Goal: Transaction & Acquisition: Register for event/course

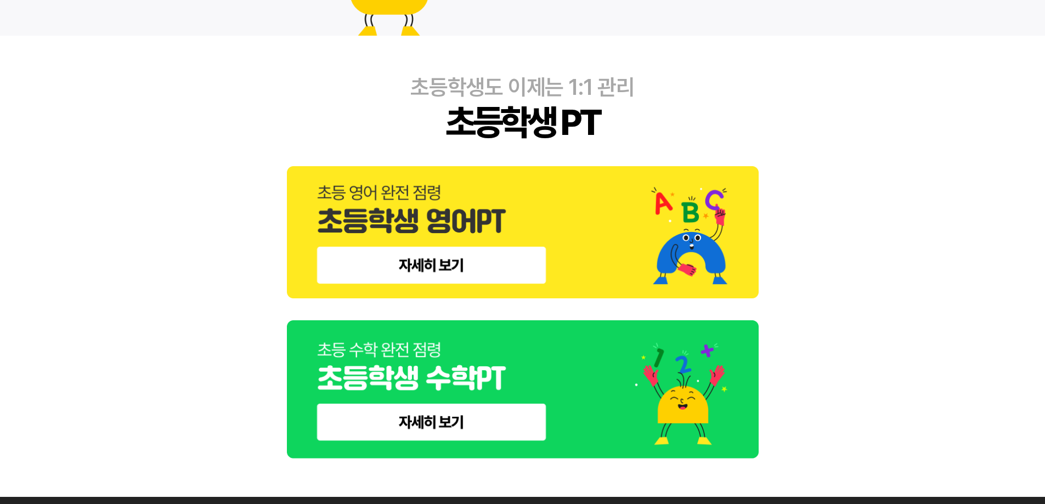
scroll to position [806, 0]
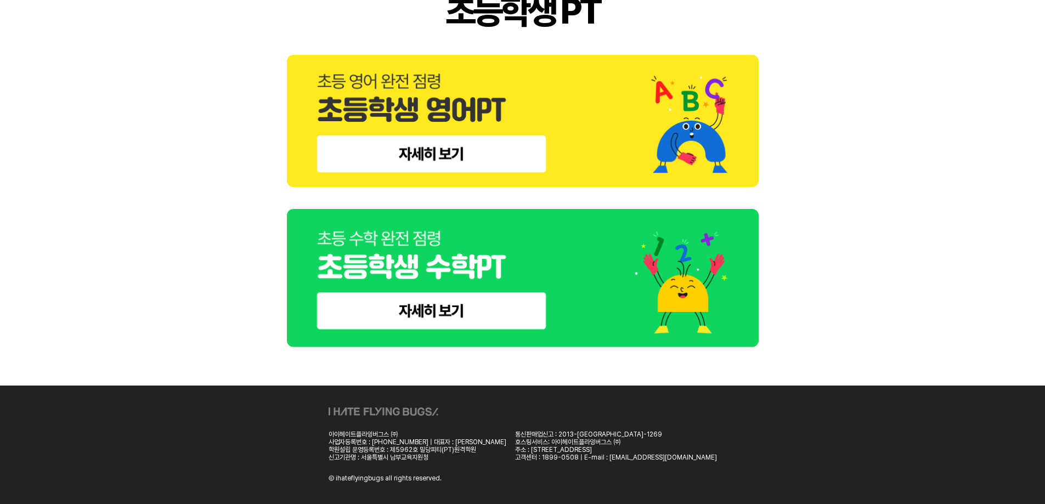
click at [437, 313] on img at bounding box center [523, 278] width 472 height 139
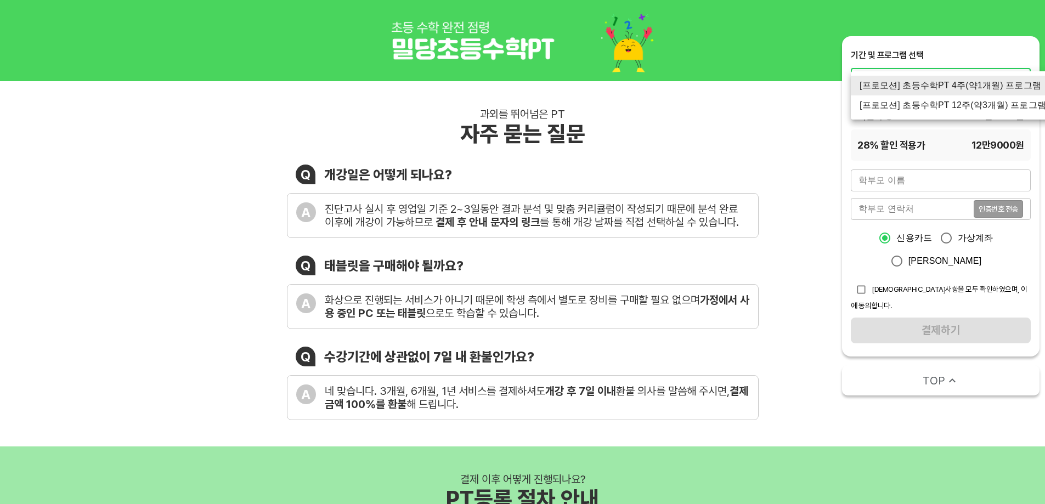
click at [938, 111] on li "[프로모션] 초등수학PT 12주(약3개월) 프로그램" at bounding box center [953, 105] width 204 height 20
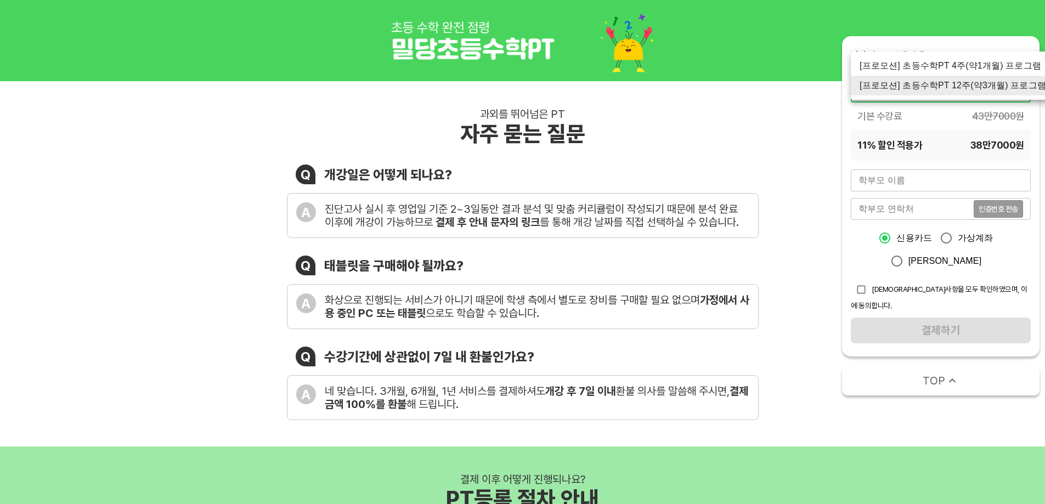
click at [948, 89] on li "[프로모션] 초등수학PT 12주(약3개월) 프로그램" at bounding box center [953, 86] width 204 height 20
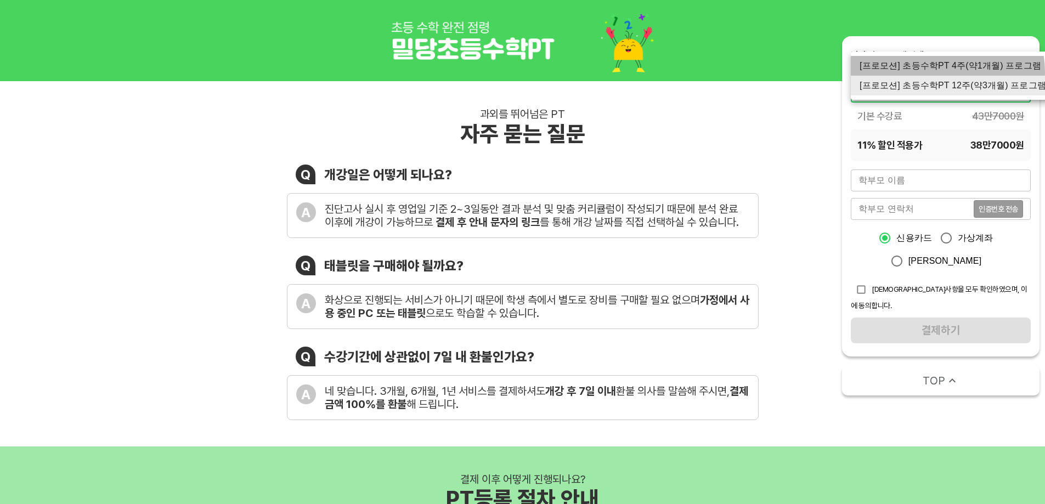
click at [938, 71] on li "[프로모션] 초등수학PT 4주(약1개월) 프로그램" at bounding box center [953, 66] width 204 height 20
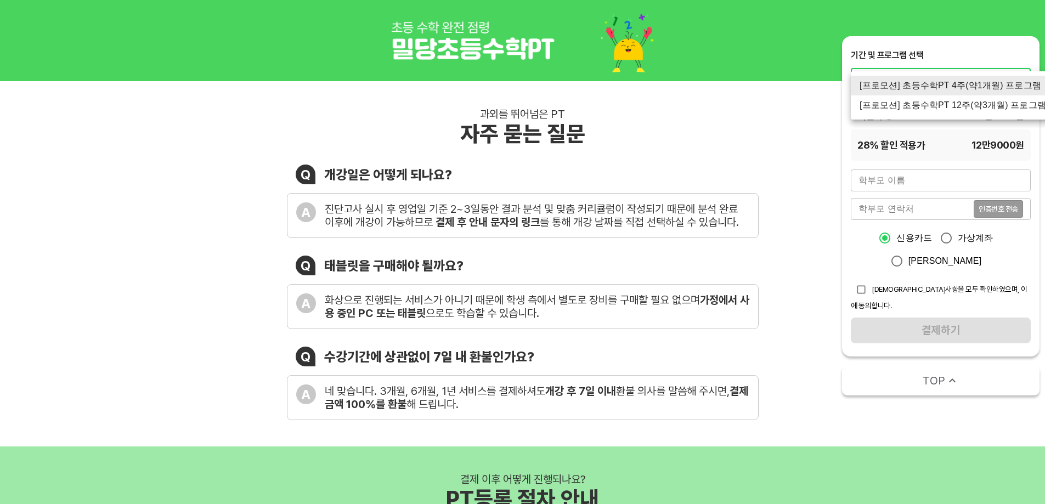
click at [924, 98] on li "[프로모션] 초등수학PT 12주(약3개월) 프로그램" at bounding box center [953, 105] width 204 height 20
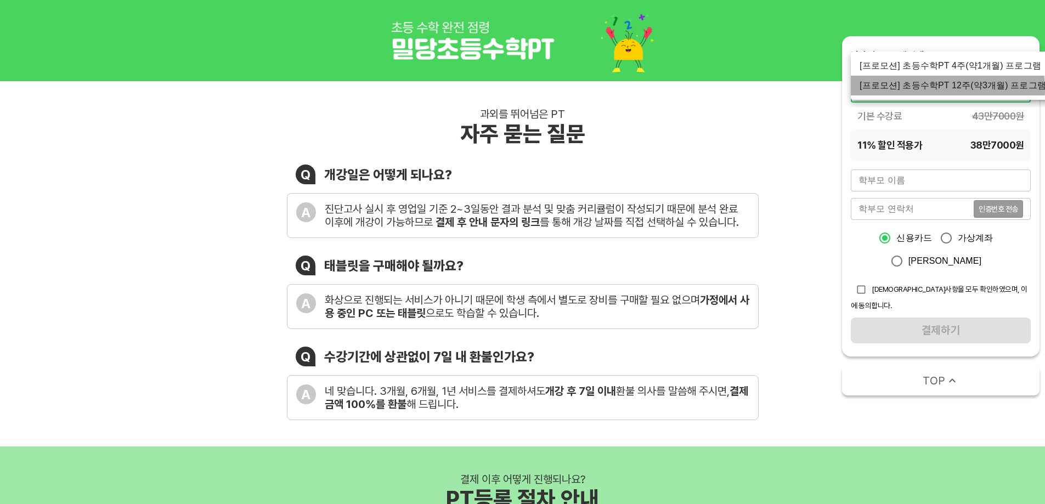
click at [929, 89] on li "[프로모션] 초등수학PT 12주(약3개월) 프로그램" at bounding box center [953, 86] width 204 height 20
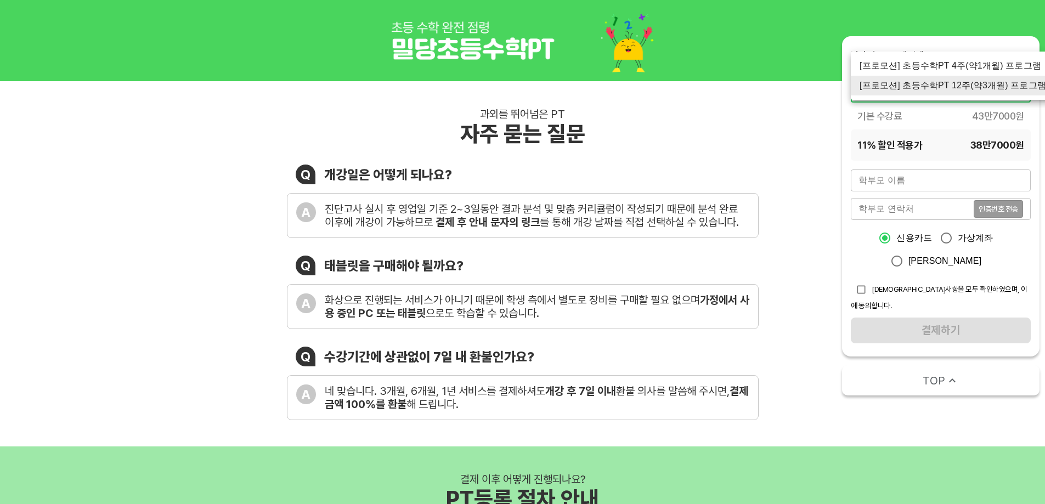
click at [942, 70] on li "[프로모션] 초등수학PT 4주(약1개월) 프로그램" at bounding box center [953, 66] width 204 height 20
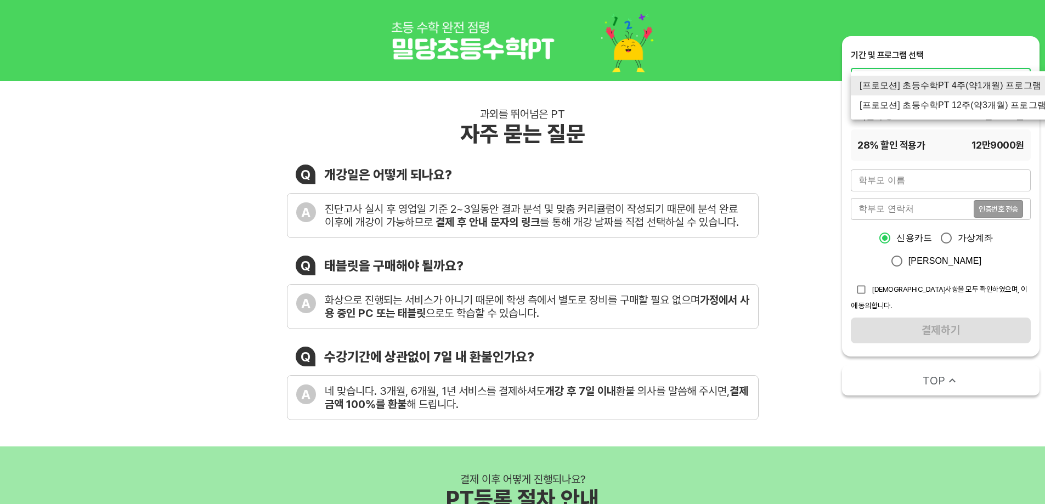
click at [936, 114] on li "[프로모션] 초등수학PT 12주(약3개월) 프로그램" at bounding box center [953, 105] width 204 height 20
type input "1563"
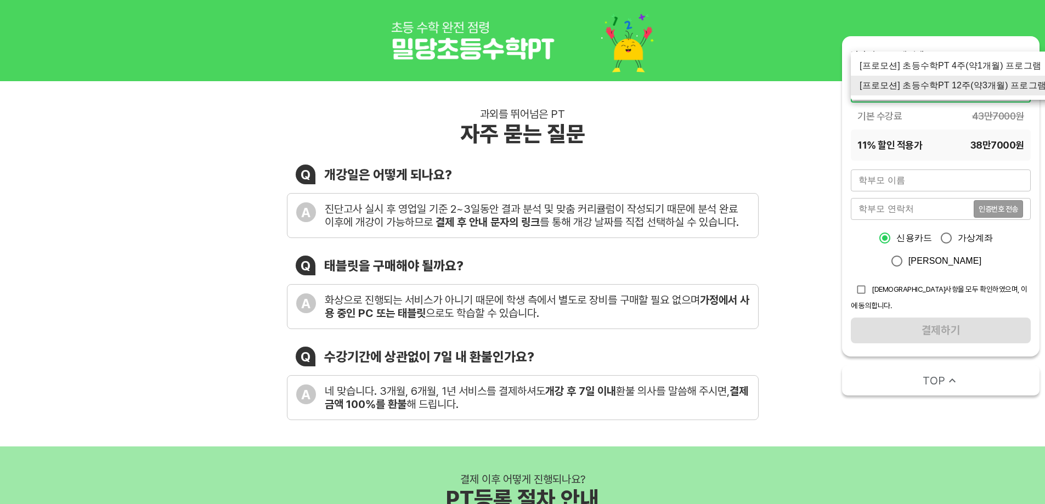
click at [934, 88] on li "[프로모션] 초등수학PT 12주(약3개월) 프로그램" at bounding box center [953, 86] width 204 height 20
